Goal: Task Accomplishment & Management: Use online tool/utility

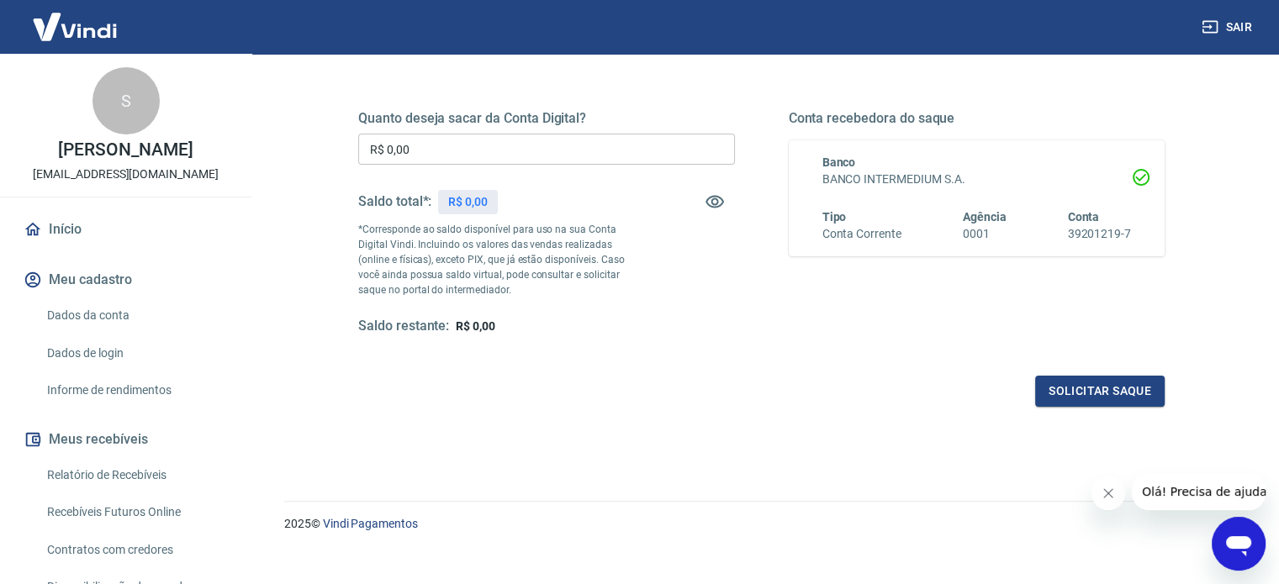
scroll to position [246, 0]
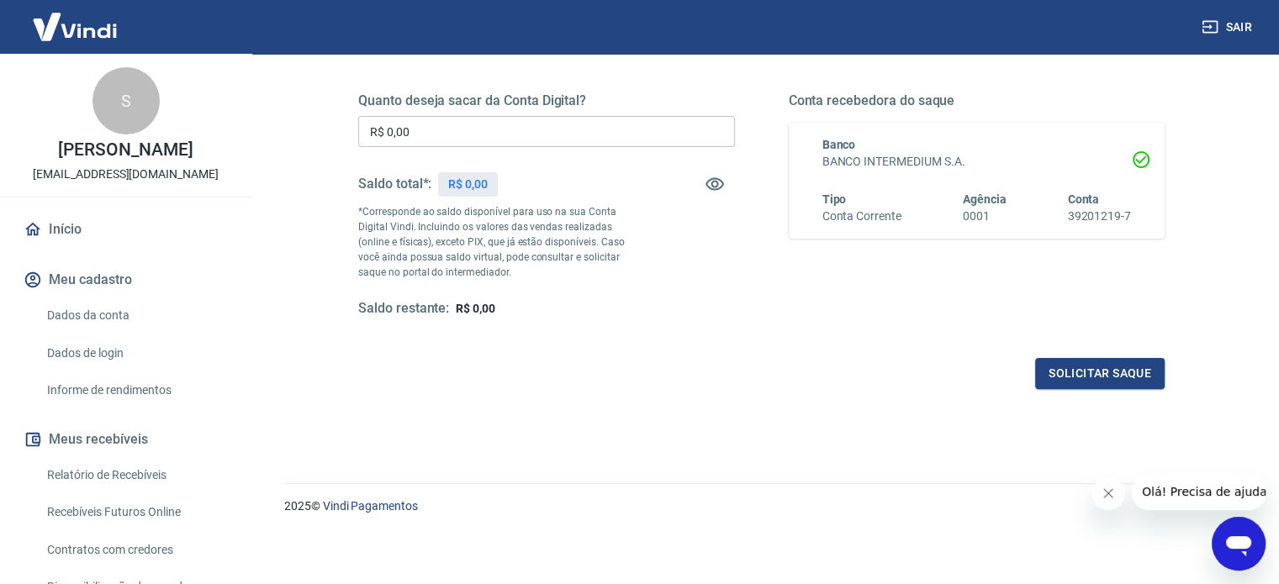
click at [1108, 492] on icon "Fechar mensagem da empresa" at bounding box center [1107, 493] width 13 height 13
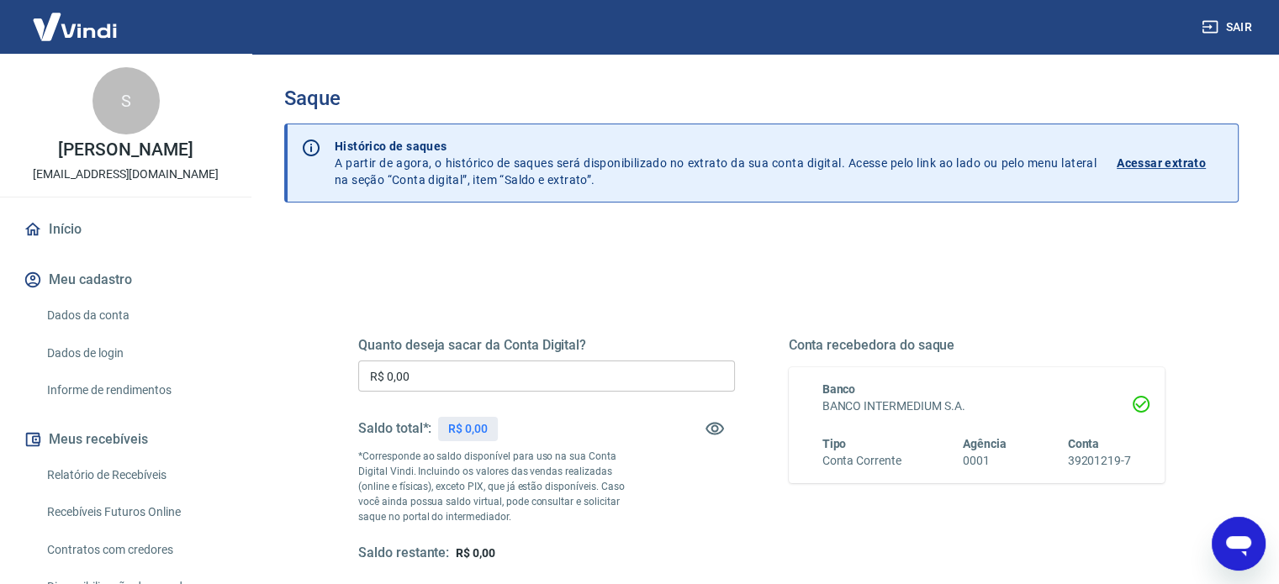
scroll to position [0, 0]
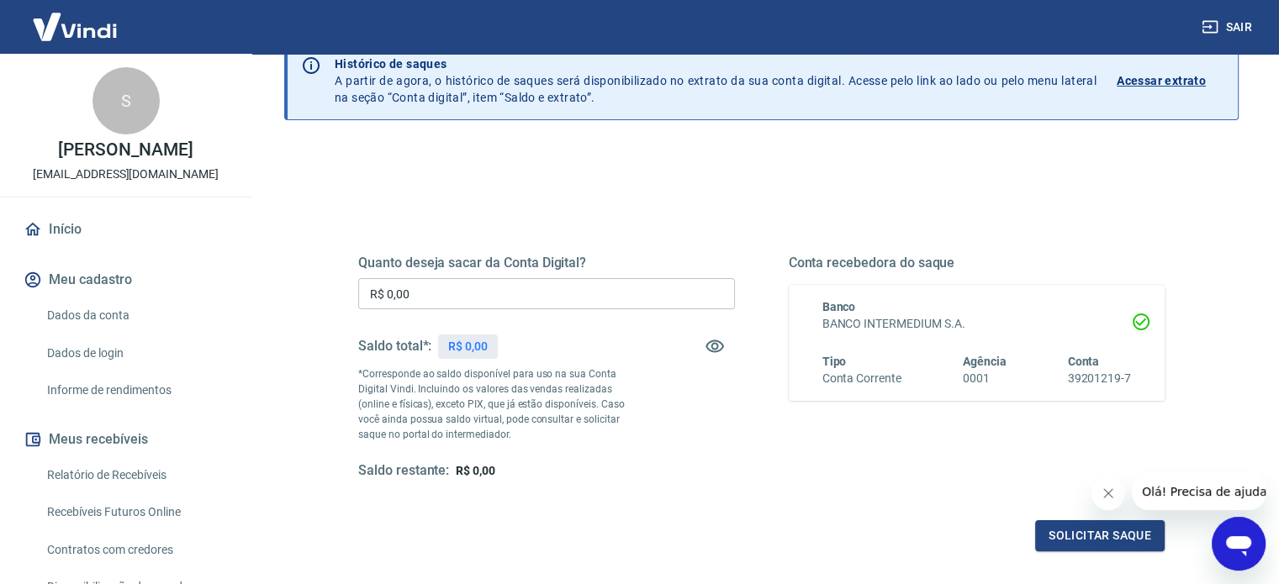
scroll to position [168, 0]
